Goal: Information Seeking & Learning: Find specific fact

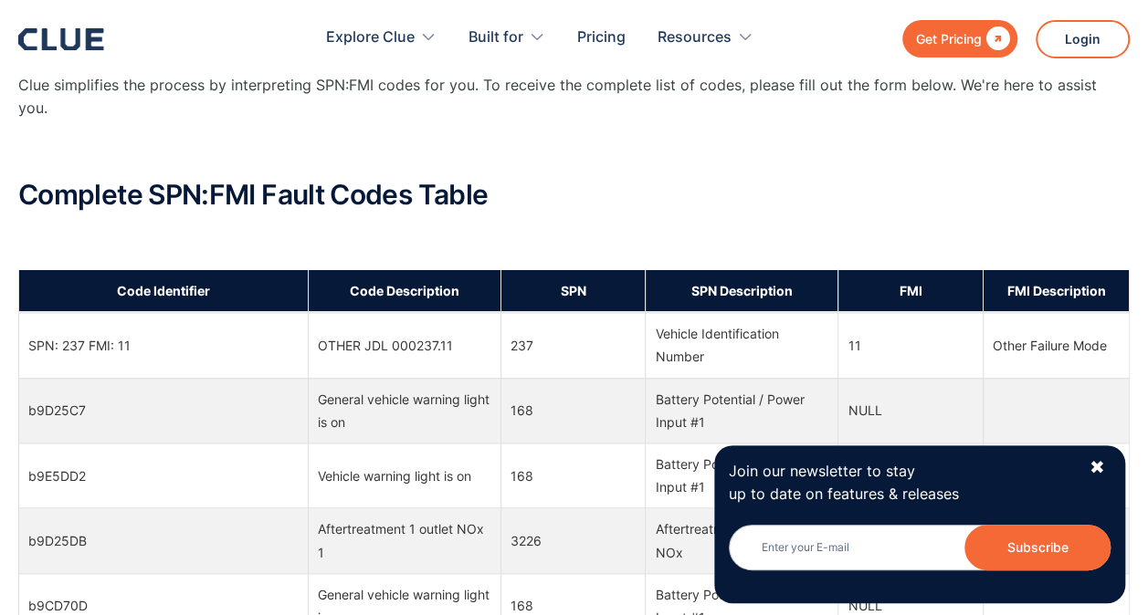
scroll to position [2586, 0]
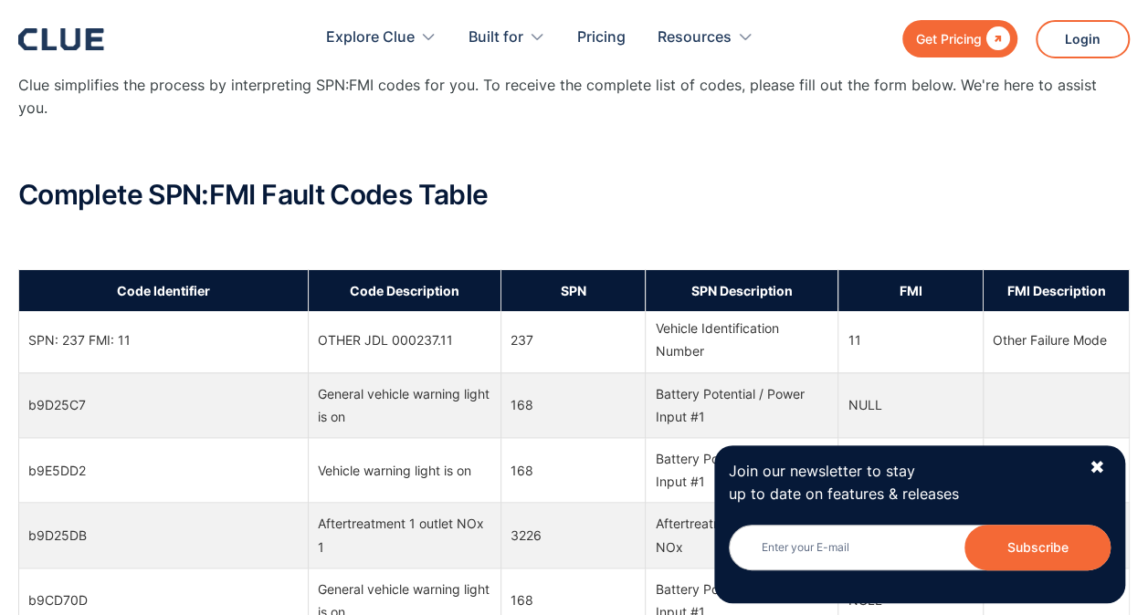
click at [586, 343] on td "237" at bounding box center [572, 340] width 145 height 65
click at [1090, 467] on div "✖" at bounding box center [1096, 468] width 16 height 23
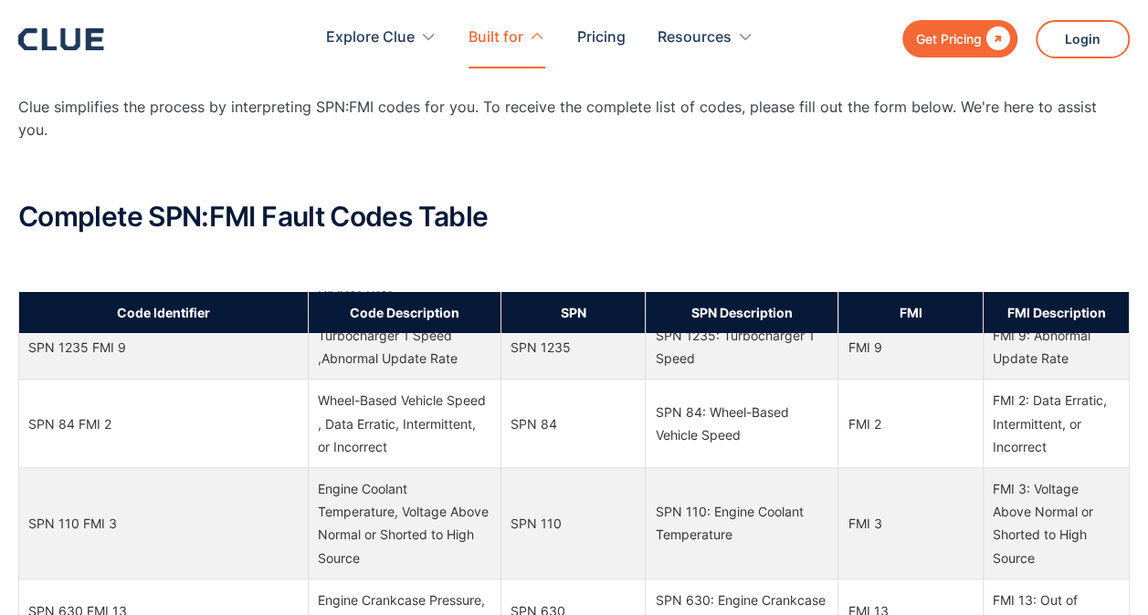
scroll to position [0, 0]
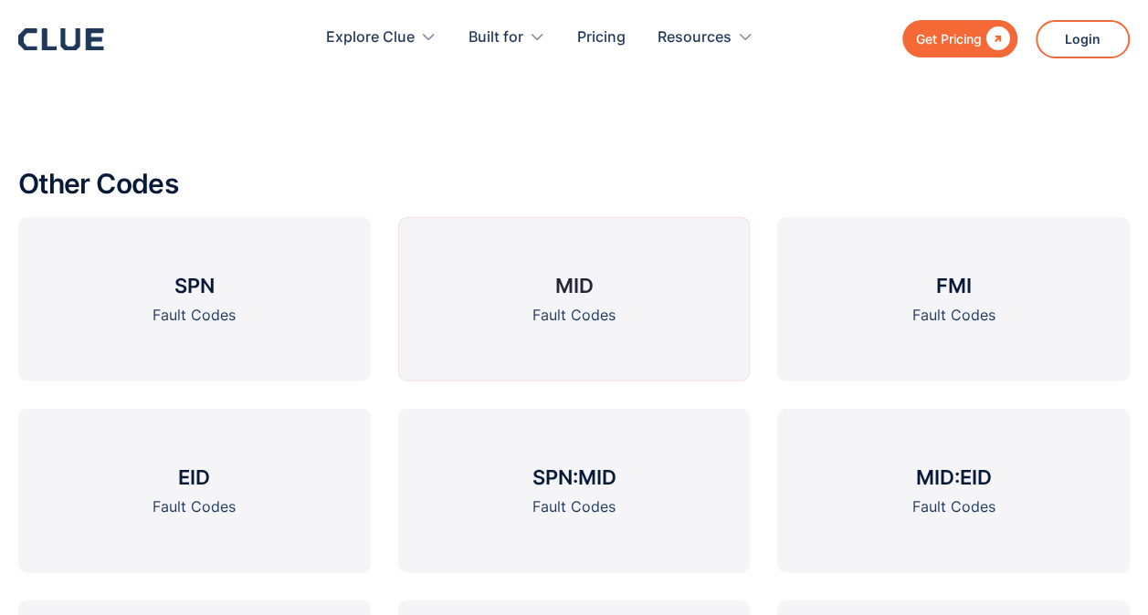
scroll to position [2107, 0]
click at [444, 131] on div "Other Codes SPN Fault Codes MID Fault Codes FMI Fault Codes EID Fault Codes SPN…" at bounding box center [573, 561] width 1111 height 861
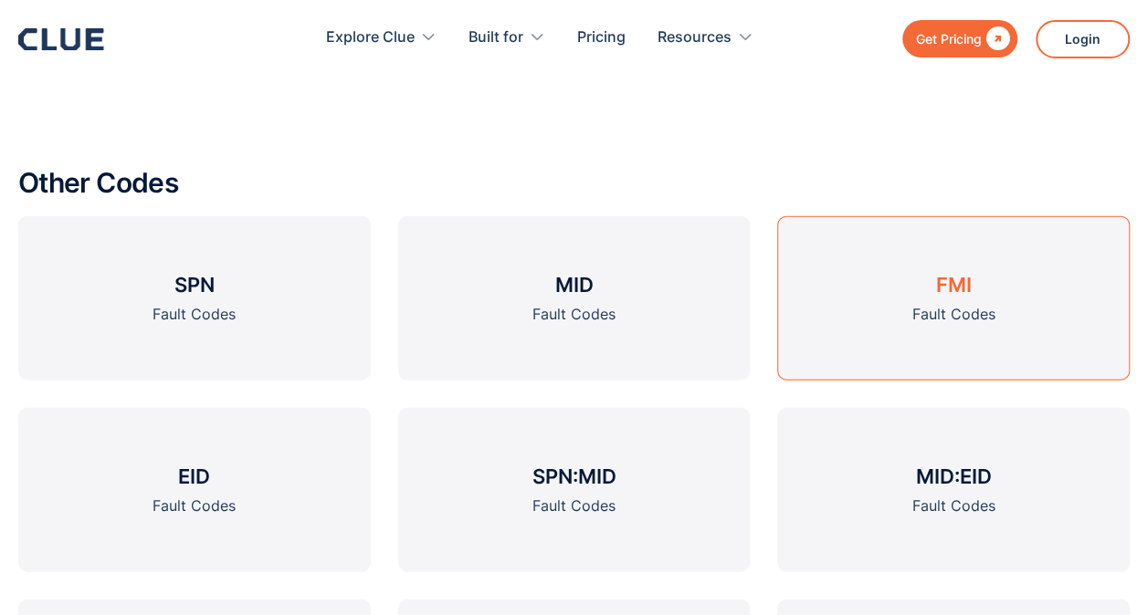
click at [928, 245] on link "FMI Fault Codes" at bounding box center [953, 298] width 352 height 164
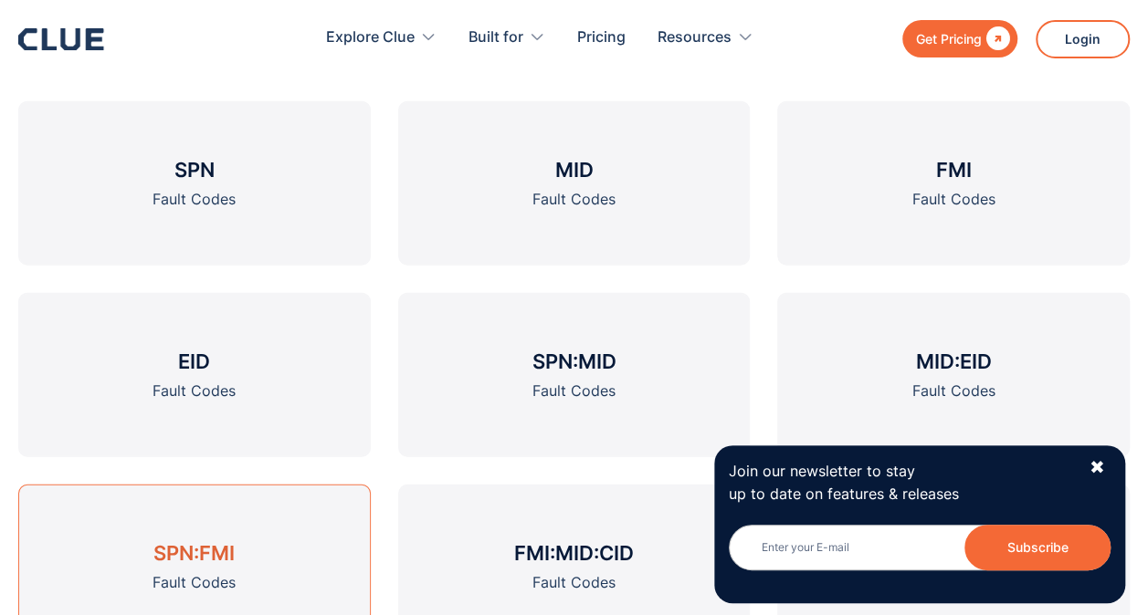
scroll to position [1987, 0]
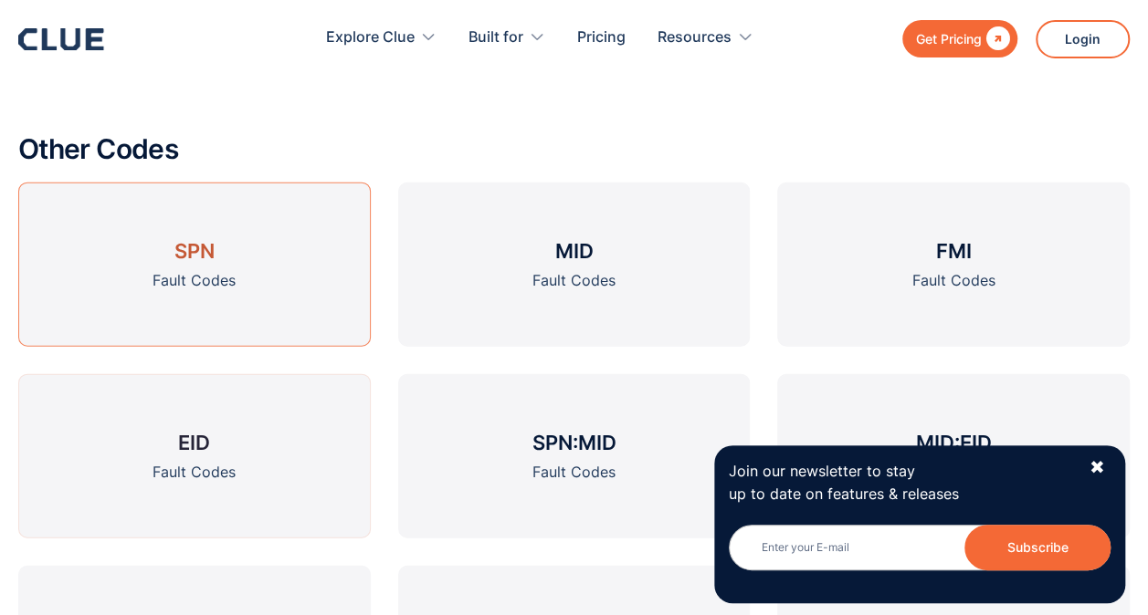
click at [212, 263] on h3 "SPN" at bounding box center [194, 250] width 40 height 27
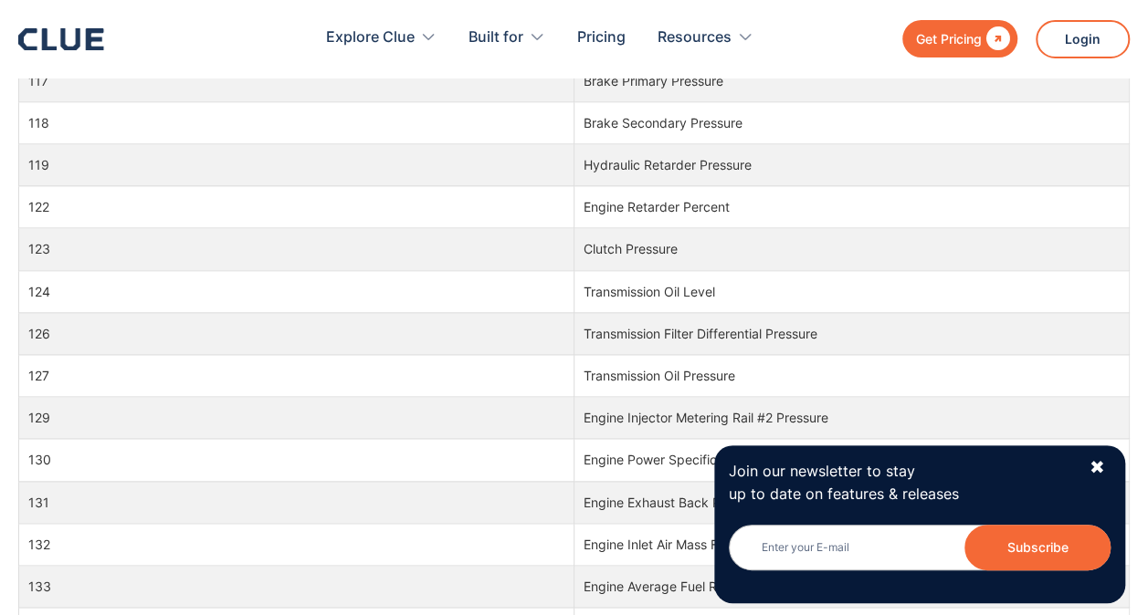
scroll to position [97104, 0]
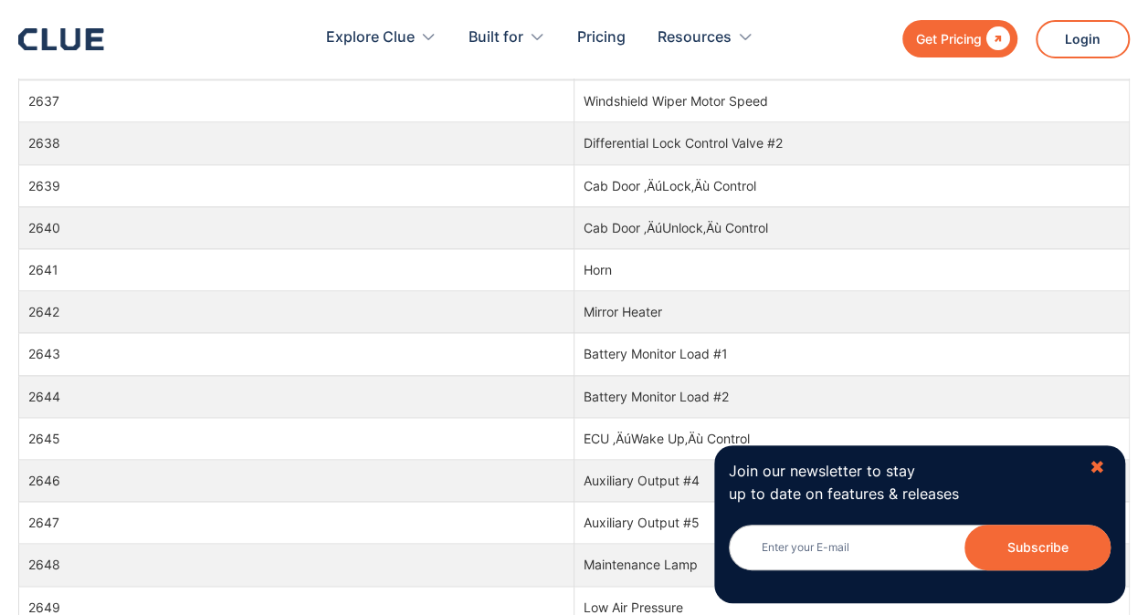
click at [1094, 469] on div "✖" at bounding box center [1096, 468] width 16 height 23
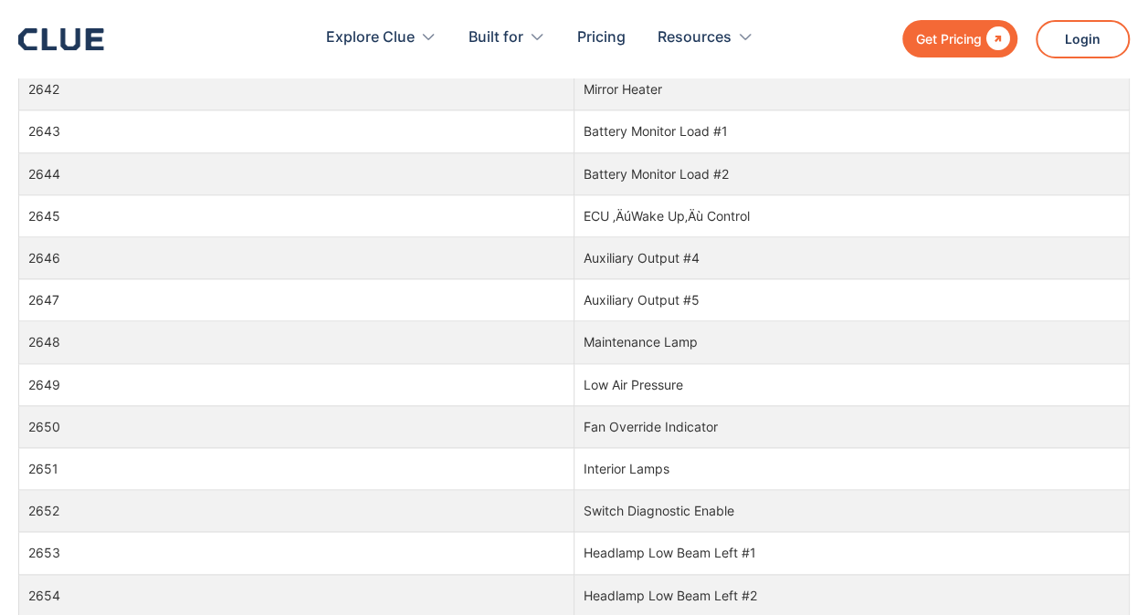
scroll to position [97325, 0]
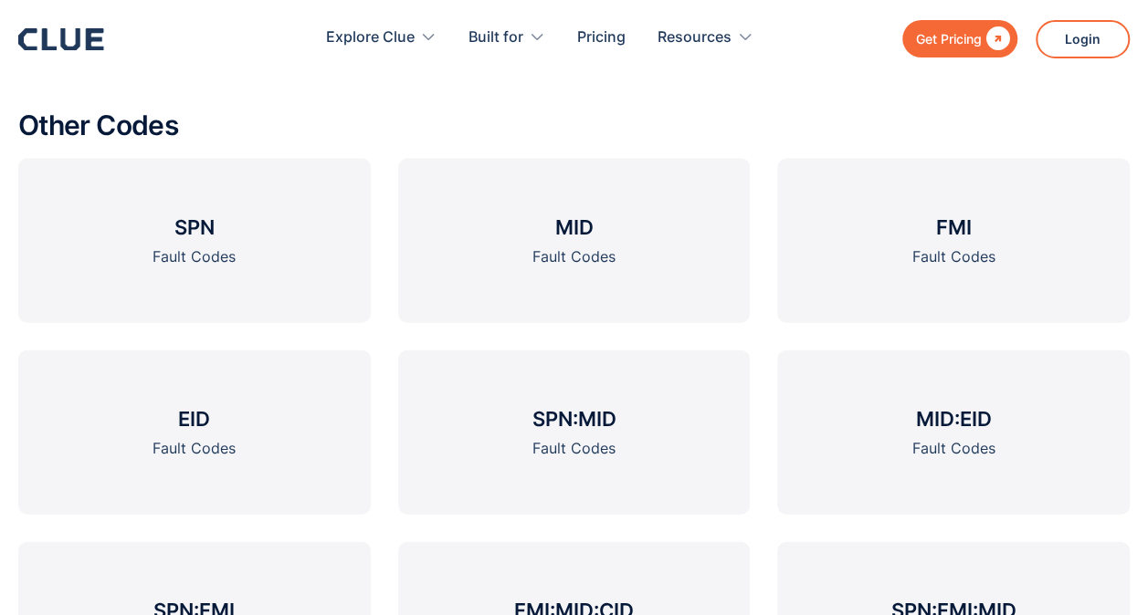
scroll to position [1878, 0]
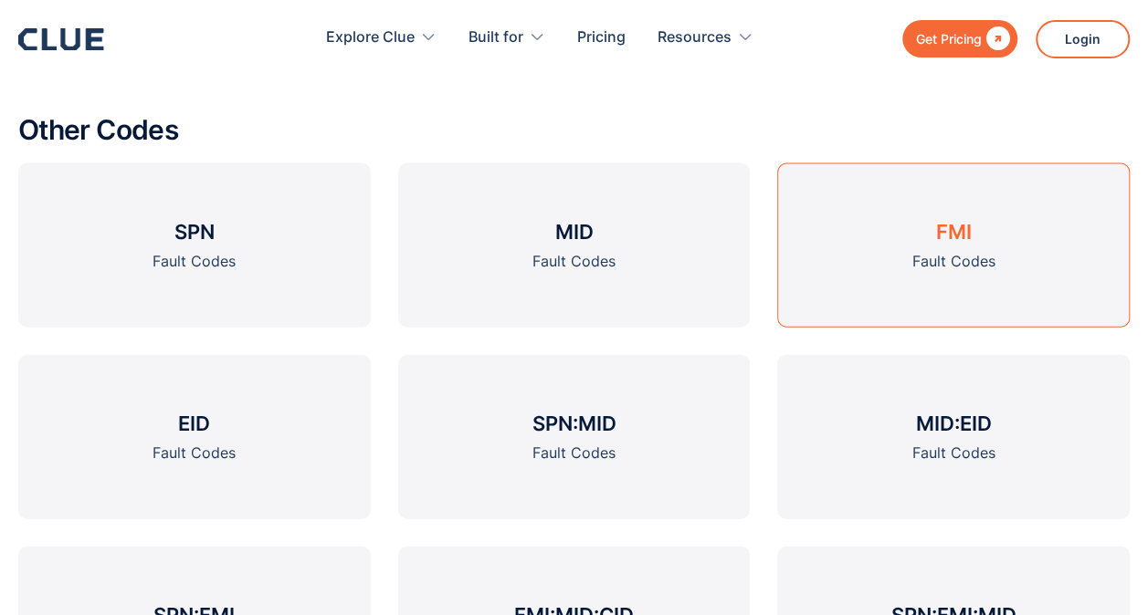
click at [988, 247] on link "FMI Fault Codes" at bounding box center [953, 245] width 352 height 164
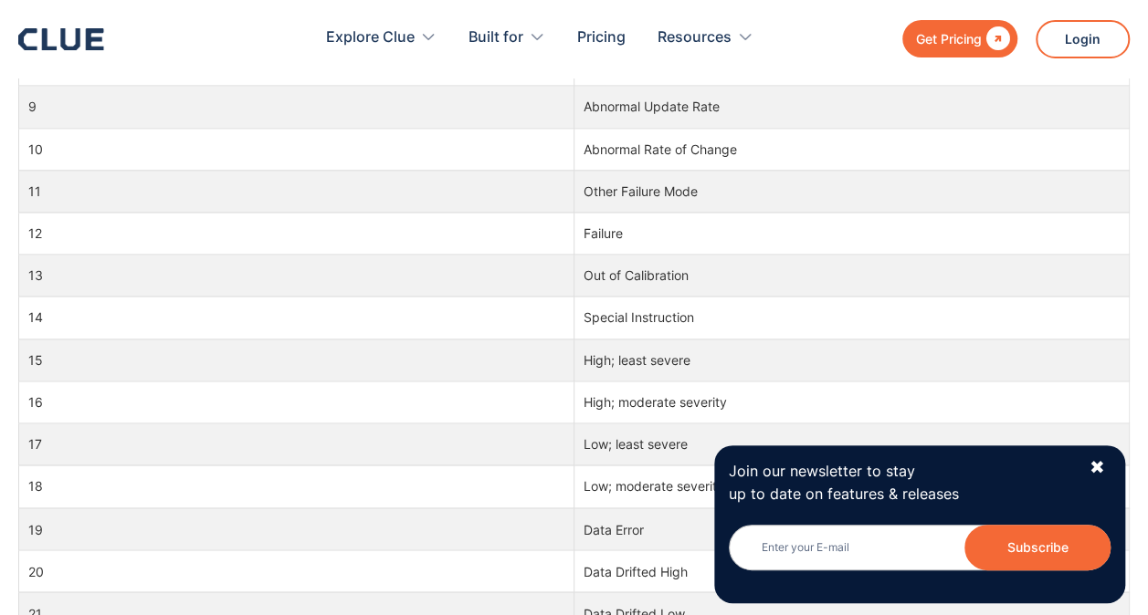
scroll to position [1215, 0]
drag, startPoint x: 583, startPoint y: 355, endPoint x: 696, endPoint y: 353, distance: 112.3
click at [696, 353] on td "High; least severe" at bounding box center [851, 361] width 555 height 42
drag, startPoint x: 696, startPoint y: 353, endPoint x: 657, endPoint y: 348, distance: 38.7
click at [657, 348] on td "High; least severe" at bounding box center [851, 361] width 555 height 42
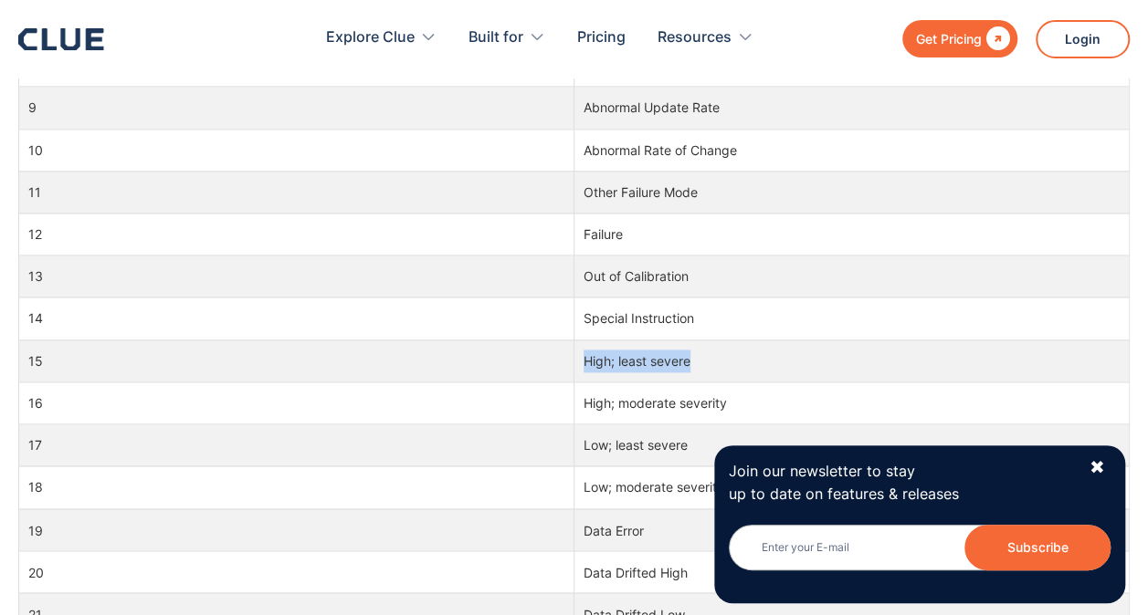
click at [657, 348] on td "High; least severe" at bounding box center [851, 361] width 555 height 42
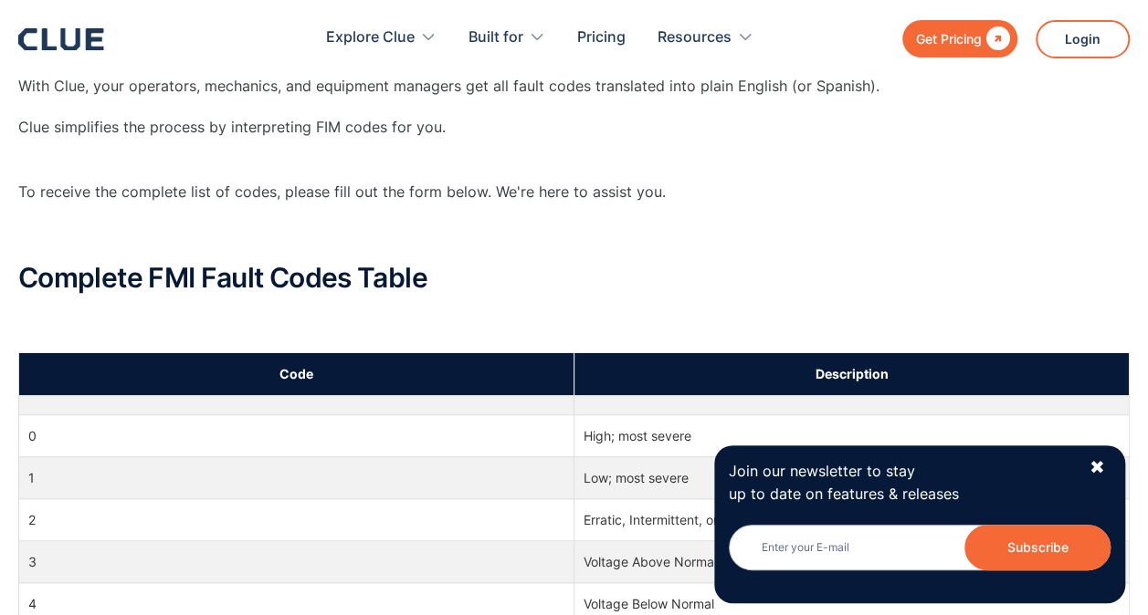
scroll to position [606, 0]
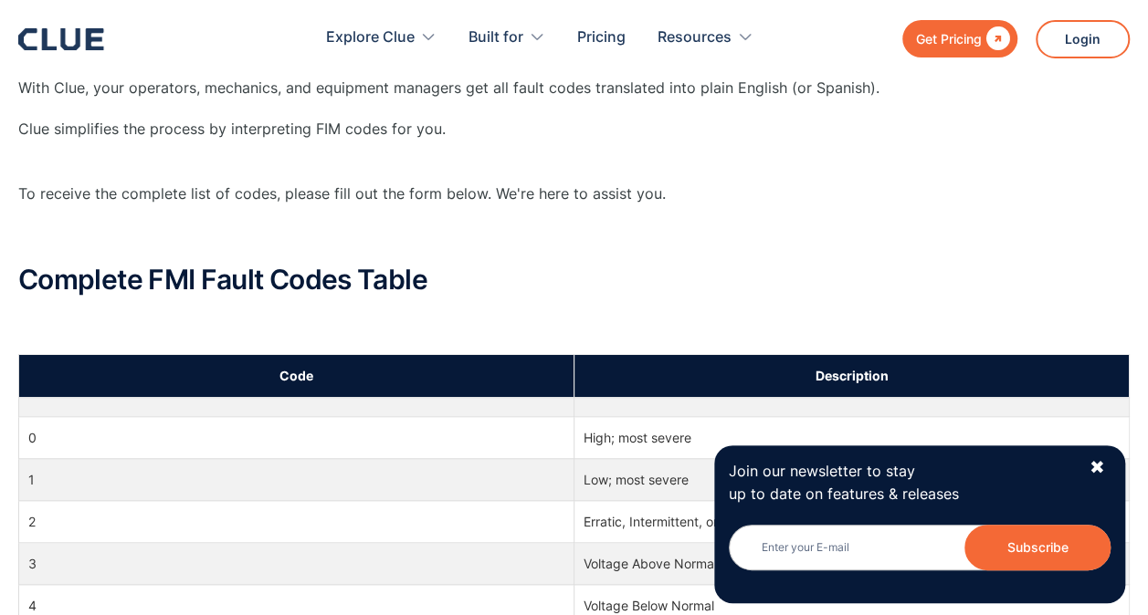
click at [608, 225] on p "‍" at bounding box center [573, 235] width 1111 height 23
